Goal: Transaction & Acquisition: Purchase product/service

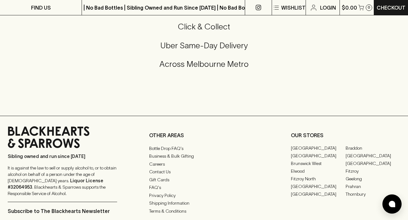
scroll to position [1303, 0]
click at [154, 190] on link "FAQ's" at bounding box center [203, 187] width 109 height 8
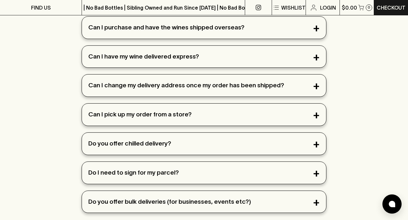
scroll to position [434, 0]
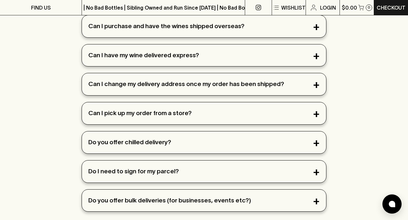
click at [237, 62] on div "Can I have my wine delivered express?" at bounding box center [204, 55] width 244 height 22
click at [230, 48] on div "Can I have my wine delivered express?" at bounding box center [204, 55] width 244 height 22
click at [316, 51] on div "Can I have my wine delivered express?" at bounding box center [204, 55] width 244 height 22
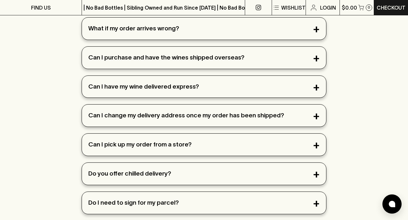
scroll to position [401, 0]
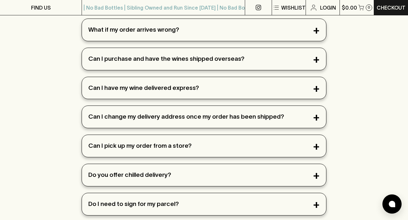
click at [147, 86] on div "Can I have my wine delivered express?" at bounding box center [204, 88] width 244 height 22
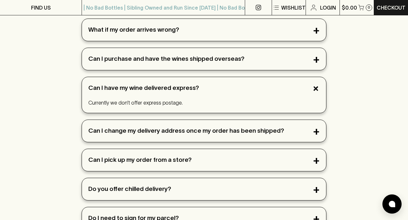
click at [147, 86] on div "Can I have my wine delivered express?" at bounding box center [204, 88] width 244 height 22
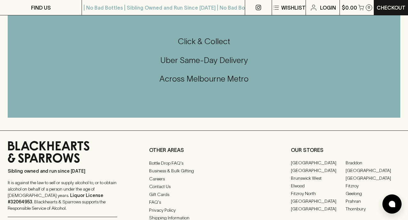
scroll to position [649, 0]
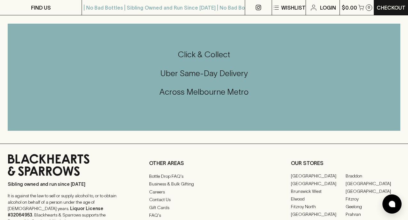
click at [197, 77] on h5 "Uber Same-Day Delivery" at bounding box center [204, 73] width 392 height 11
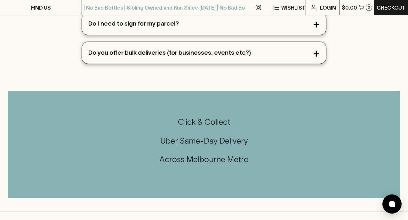
scroll to position [0, 0]
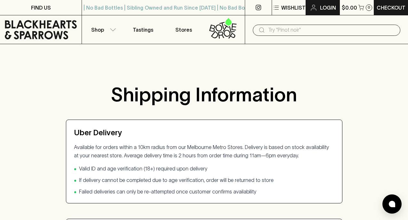
click at [326, 4] on p "Login" at bounding box center [328, 8] width 16 height 8
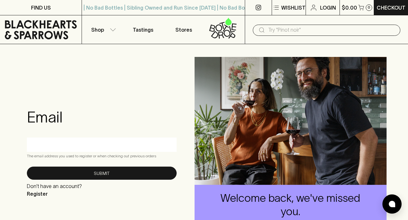
click at [93, 144] on input "text" at bounding box center [102, 144] width 140 height 10
type input "madeupinblue@yahoo.com.au"
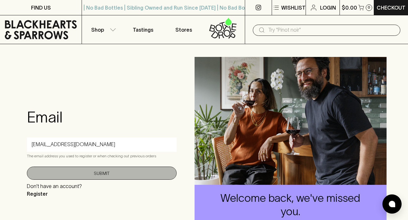
click at [87, 170] on button "Submit" at bounding box center [102, 173] width 150 height 13
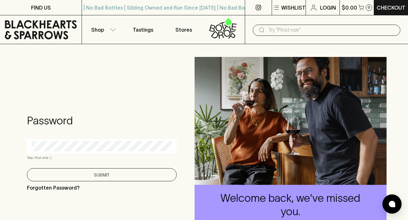
click at [91, 173] on button "Submit" at bounding box center [102, 174] width 150 height 13
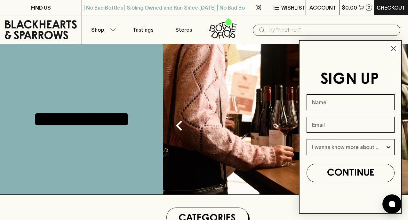
click at [393, 48] on circle "Close dialog" at bounding box center [393, 48] width 11 height 11
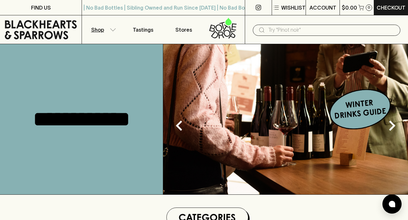
click at [106, 33] on button "Shop" at bounding box center [102, 29] width 41 height 28
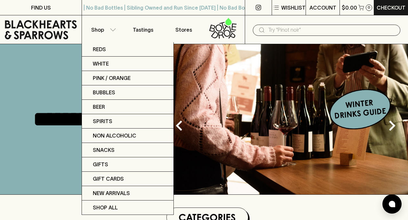
click at [346, 209] on div at bounding box center [204, 110] width 408 height 220
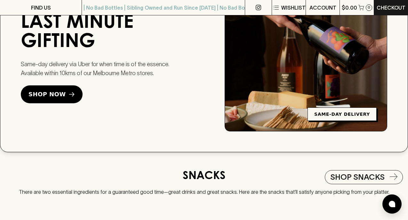
scroll to position [909, 0]
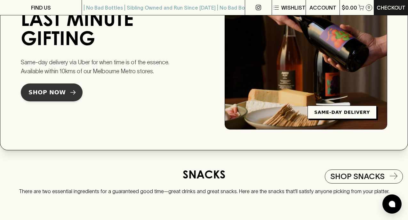
click at [58, 92] on span "Shop Now" at bounding box center [46, 92] width 37 height 9
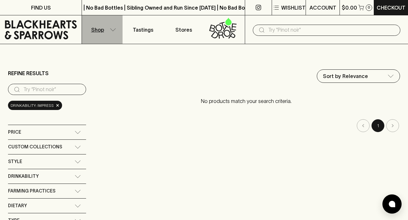
click at [105, 33] on button "Shop" at bounding box center [102, 29] width 41 height 28
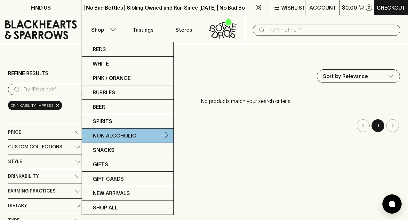
click at [137, 135] on link "Non Alcoholic" at bounding box center [127, 136] width 91 height 14
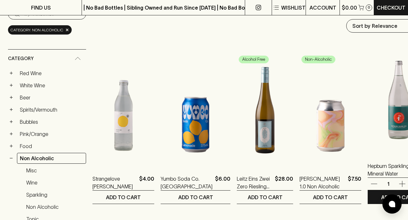
scroll to position [75, 3]
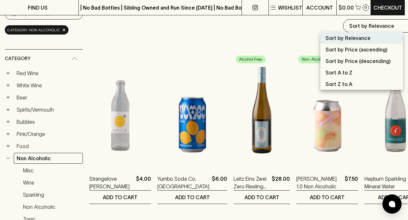
click at [363, 51] on p "Sort by Price (ascending)" at bounding box center [356, 50] width 62 height 8
type input "price:asc"
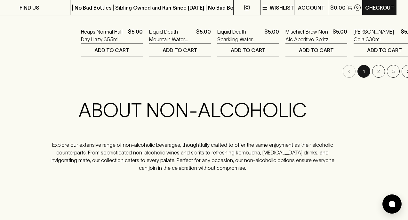
scroll to position [731, 12]
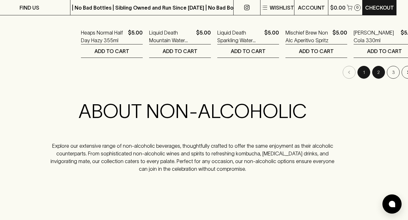
click at [372, 73] on button "2" at bounding box center [378, 72] width 13 height 13
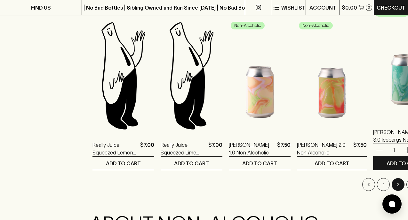
scroll to position [690, 0]
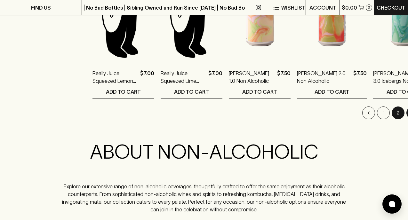
click at [406, 113] on button "3" at bounding box center [412, 112] width 13 height 13
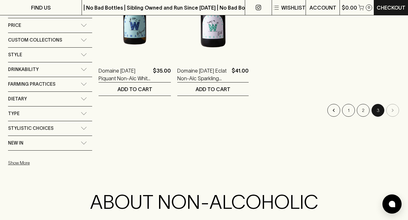
scroll to position [354, 0]
click at [392, 112] on li "pagination navigation" at bounding box center [392, 110] width 15 height 13
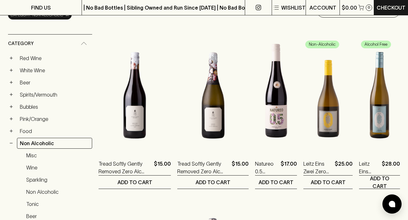
scroll to position [91, 0]
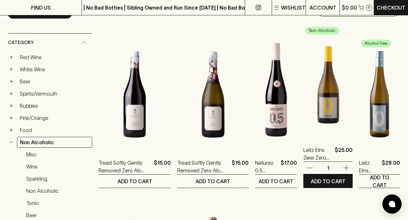
click at [311, 93] on img at bounding box center [327, 81] width 49 height 112
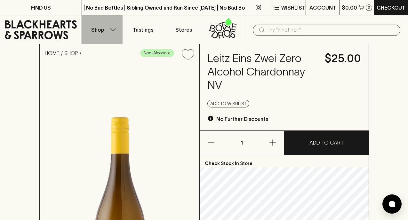
click at [113, 27] on button "Shop" at bounding box center [102, 29] width 41 height 28
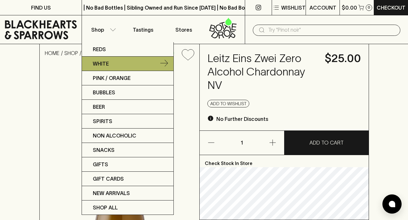
click at [109, 63] on link "White" at bounding box center [127, 64] width 91 height 14
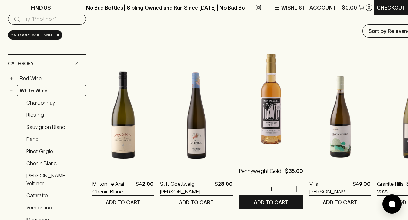
scroll to position [72, 0]
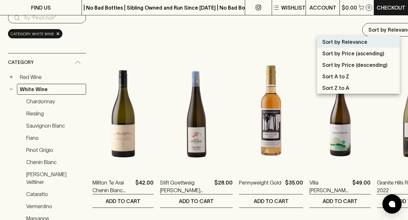
click at [357, 52] on p "Sort by Price (ascending)" at bounding box center [353, 54] width 62 height 8
type input "price:asc"
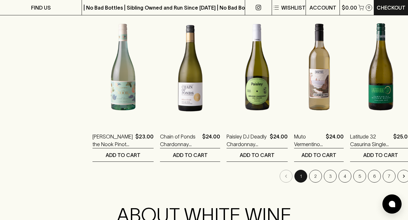
scroll to position [628, 0]
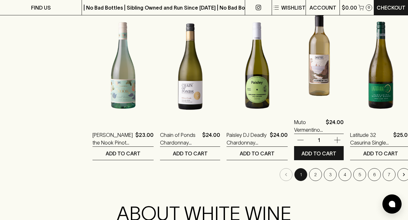
click at [316, 50] on img at bounding box center [319, 53] width 50 height 112
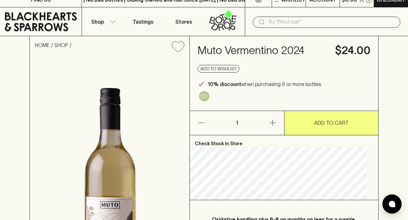
scroll to position [8, 0]
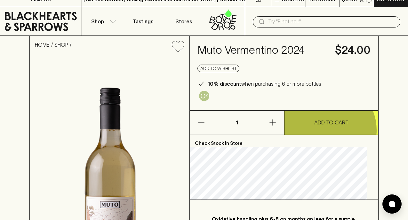
click at [323, 130] on button "ADD TO CART" at bounding box center [331, 123] width 94 height 24
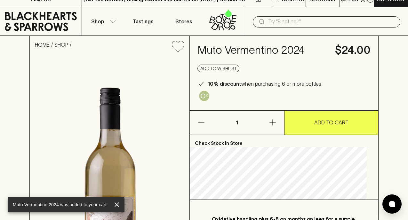
scroll to position [0, 0]
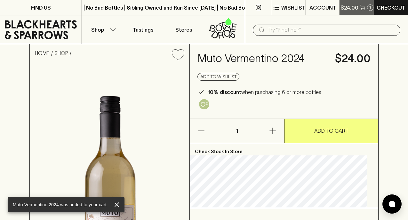
click at [352, 6] on p "$24.00" at bounding box center [349, 8] width 18 height 8
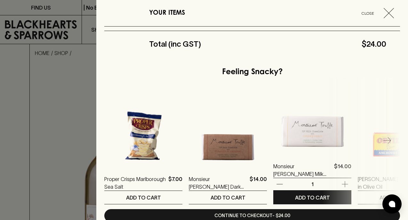
scroll to position [168, 0]
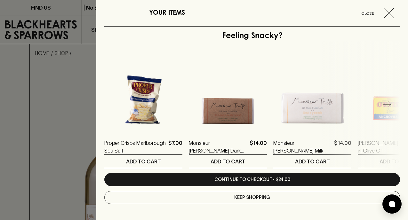
click at [388, 107] on icon "button" at bounding box center [387, 105] width 8 height 8
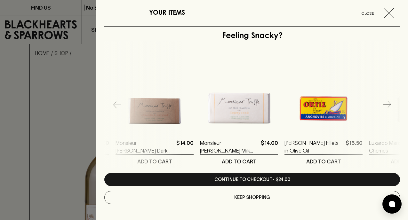
scroll to position [0, 84]
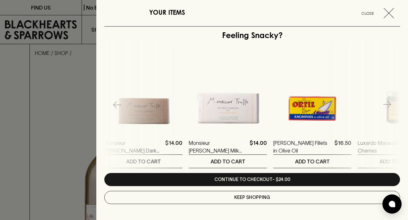
click at [388, 107] on icon "button" at bounding box center [387, 105] width 8 height 8
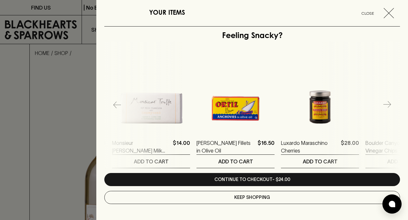
scroll to position [0, 169]
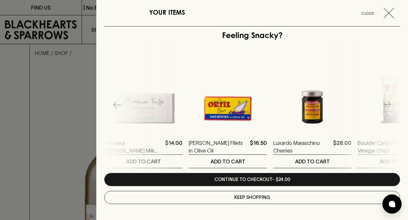
click at [388, 107] on icon "button" at bounding box center [387, 105] width 8 height 8
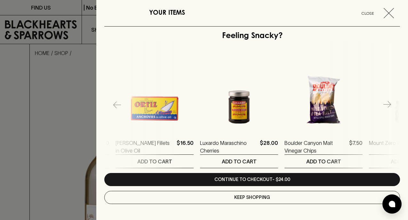
scroll to position [0, 253]
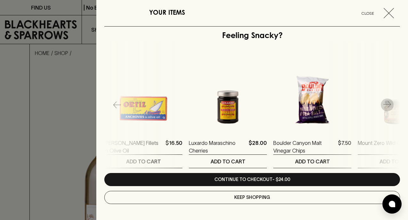
click at [388, 107] on icon "button" at bounding box center [387, 105] width 8 height 8
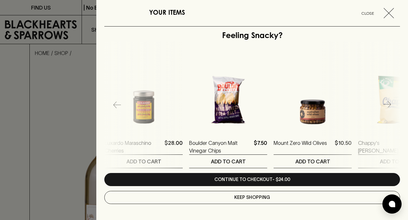
scroll to position [0, 338]
click at [388, 107] on icon "button" at bounding box center [387, 105] width 8 height 8
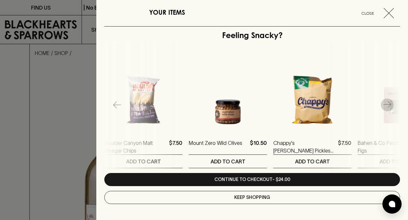
click at [389, 106] on icon "button" at bounding box center [387, 105] width 8 height 8
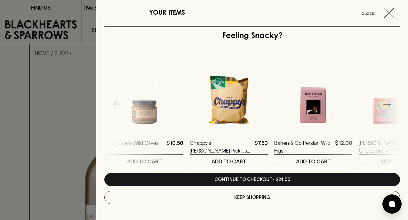
scroll to position [0, 506]
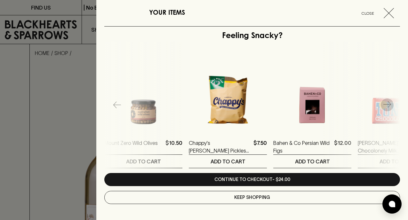
click at [389, 106] on icon "button" at bounding box center [387, 105] width 8 height 8
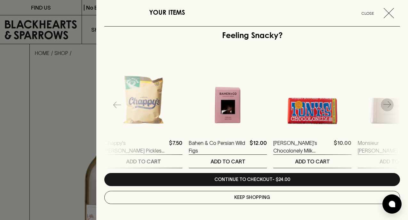
click at [389, 106] on icon "button" at bounding box center [387, 105] width 8 height 8
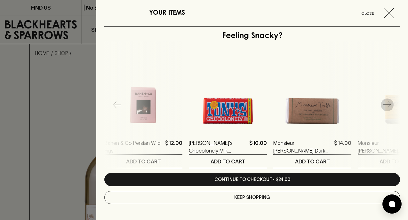
click at [389, 106] on icon "button" at bounding box center [387, 105] width 8 height 8
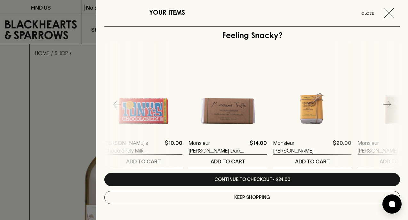
click at [389, 106] on icon "button" at bounding box center [387, 105] width 8 height 8
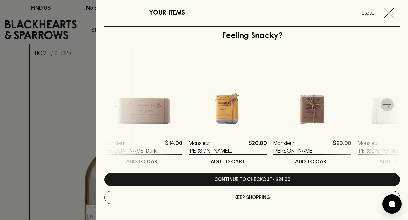
click at [389, 106] on icon "button" at bounding box center [387, 105] width 8 height 8
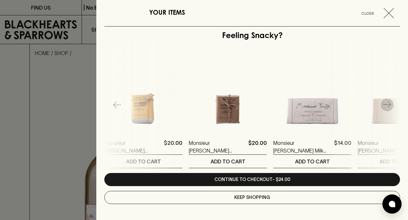
click at [389, 106] on icon "button" at bounding box center [387, 105] width 8 height 8
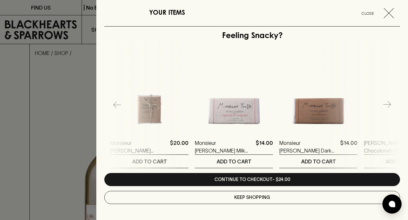
scroll to position [0, 1013]
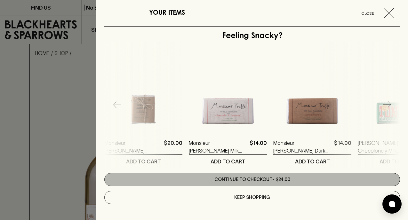
click at [307, 181] on link "Continue to checkout - $24.00" at bounding box center [251, 179] width 295 height 13
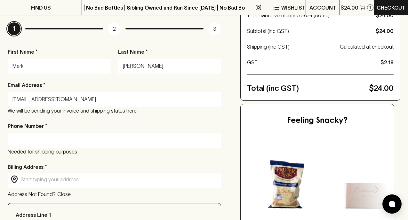
scroll to position [84, 0]
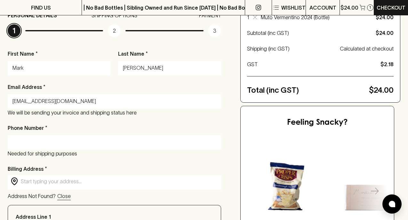
click at [134, 136] on div at bounding box center [114, 142] width 213 height 14
type input "0451019177"
click at [209, 157] on p "Needed for shipping purposes" at bounding box center [114, 154] width 213 height 8
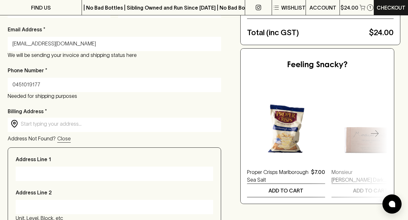
scroll to position [146, 0]
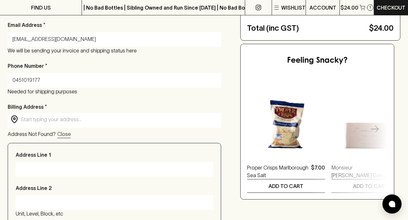
click at [99, 116] on input "text" at bounding box center [119, 119] width 197 height 7
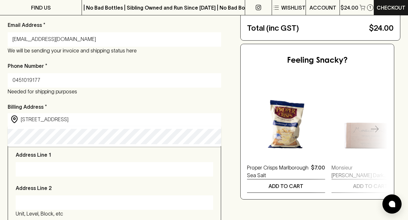
type input "7 Balfour Close, Watsonia North VIC, Australia"
type input "7 Balfour Close"
type input "Watsonia North"
type input "3087"
type input "Victoria"
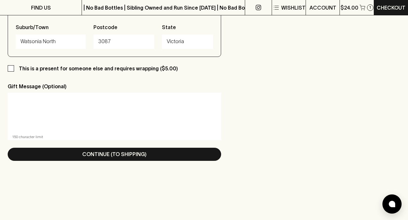
scroll to position [349, 0]
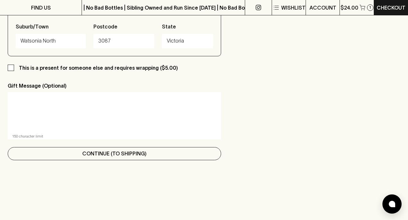
type input "7 Balfour Close, Watsonia North VIC, Australia"
click at [104, 155] on p "Continue (To Shipping)" at bounding box center [114, 154] width 64 height 8
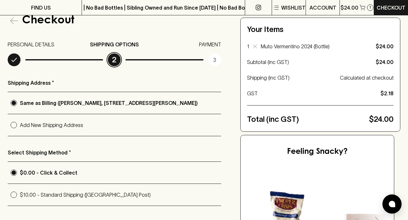
scroll to position [64, 0]
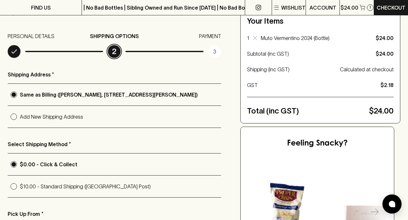
click at [58, 118] on p "Add New Shipping Address" at bounding box center [120, 117] width 201 height 8
click at [20, 118] on input "Add New Shipping Address" at bounding box center [14, 117] width 12 height 12
radio input "true"
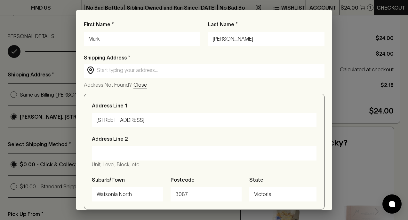
click at [147, 70] on input "text" at bounding box center [209, 69] width 224 height 7
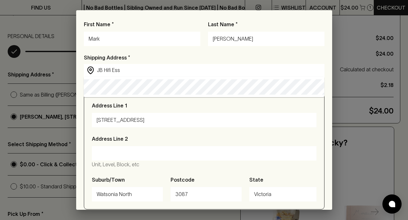
type input "JB Hi-Fi Essendon HOME, Bulla Road, Essendon VIC, Australia"
type input "100 Bulla Road"
type input "Essendon"
type input "3040"
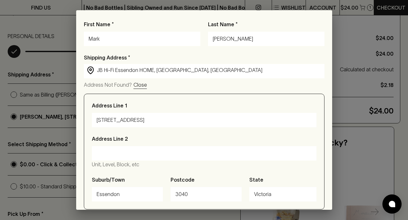
type input "JB Hi-Fi Essendon HOME, Bulla Road, Essendon VIC, Australia"
click at [123, 152] on input "Address Line 2" at bounding box center [204, 153] width 215 height 10
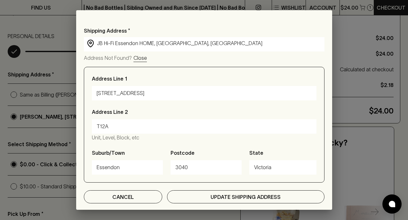
type input "T12A"
click at [241, 196] on p "Update Shipping Address" at bounding box center [245, 197] width 70 height 8
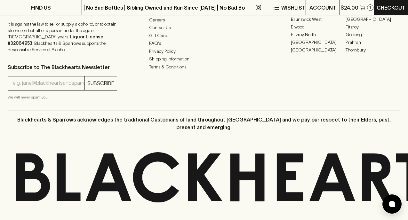
scroll to position [662, 0]
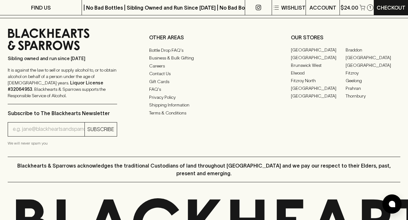
drag, startPoint x: 175, startPoint y: 102, endPoint x: 180, endPoint y: 7, distance: 94.8
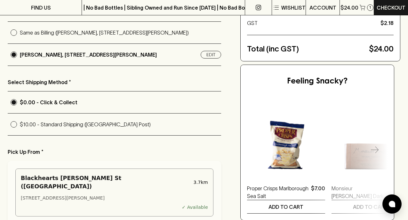
scroll to position [129, 0]
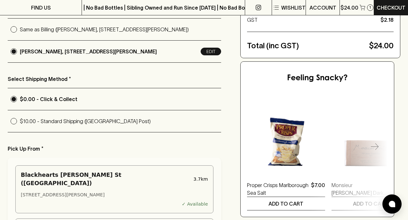
click at [210, 51] on button "Edit" at bounding box center [210, 52] width 20 height 8
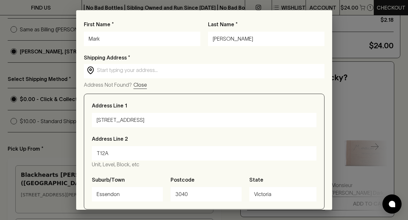
click at [144, 72] on input "text" at bounding box center [209, 69] width 224 height 7
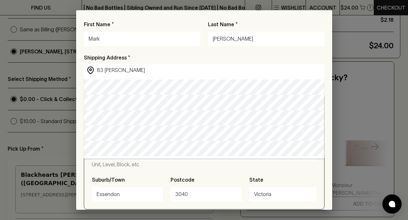
type input "83 Rankins Road, Kensington VIC, Australia"
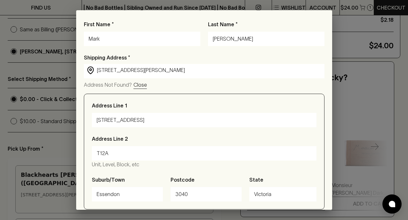
type input "83 Rankins Road"
type input "Kensington"
type input "3031"
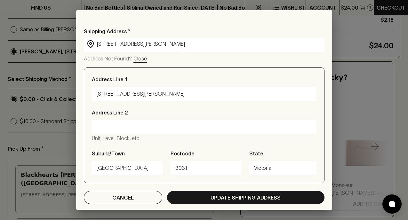
scroll to position [27, 0]
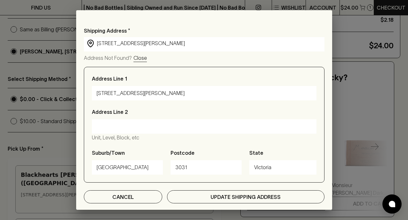
type input "83 Rankins Road, Kensington VIC, Australia"
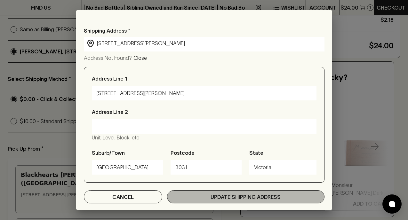
click at [235, 199] on p "Update Shipping Address" at bounding box center [245, 197] width 70 height 8
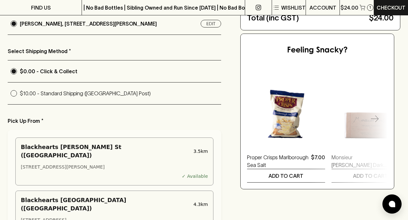
scroll to position [0, 0]
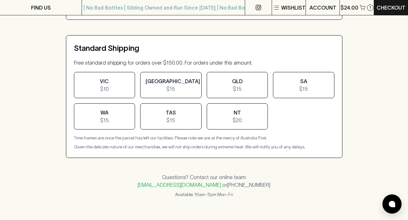
scroll to position [274, 0]
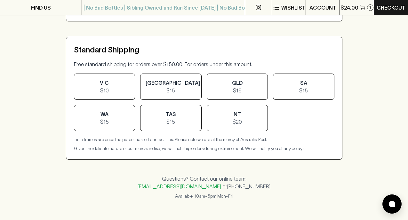
click at [122, 93] on span "$10" at bounding box center [104, 91] width 51 height 8
click at [109, 88] on span "$10" at bounding box center [104, 91] width 51 height 8
click at [102, 80] on span "VIC" at bounding box center [104, 83] width 9 height 6
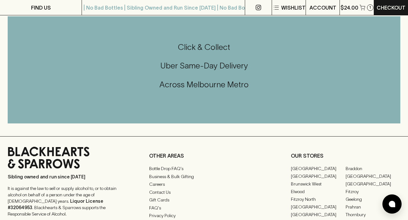
scroll to position [490, 0]
